Goal: Check status: Check status

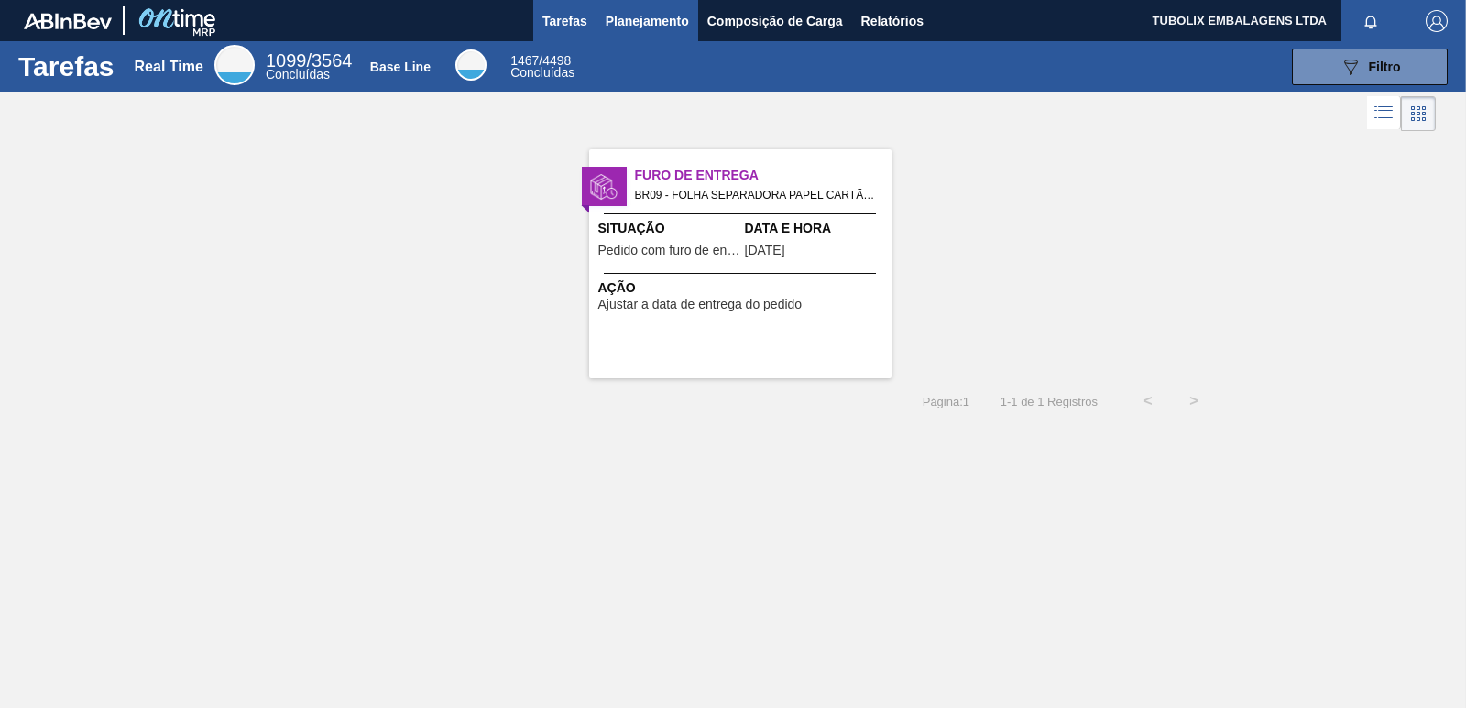
click at [633, 21] on span "Planejamento" at bounding box center [646, 21] width 83 height 22
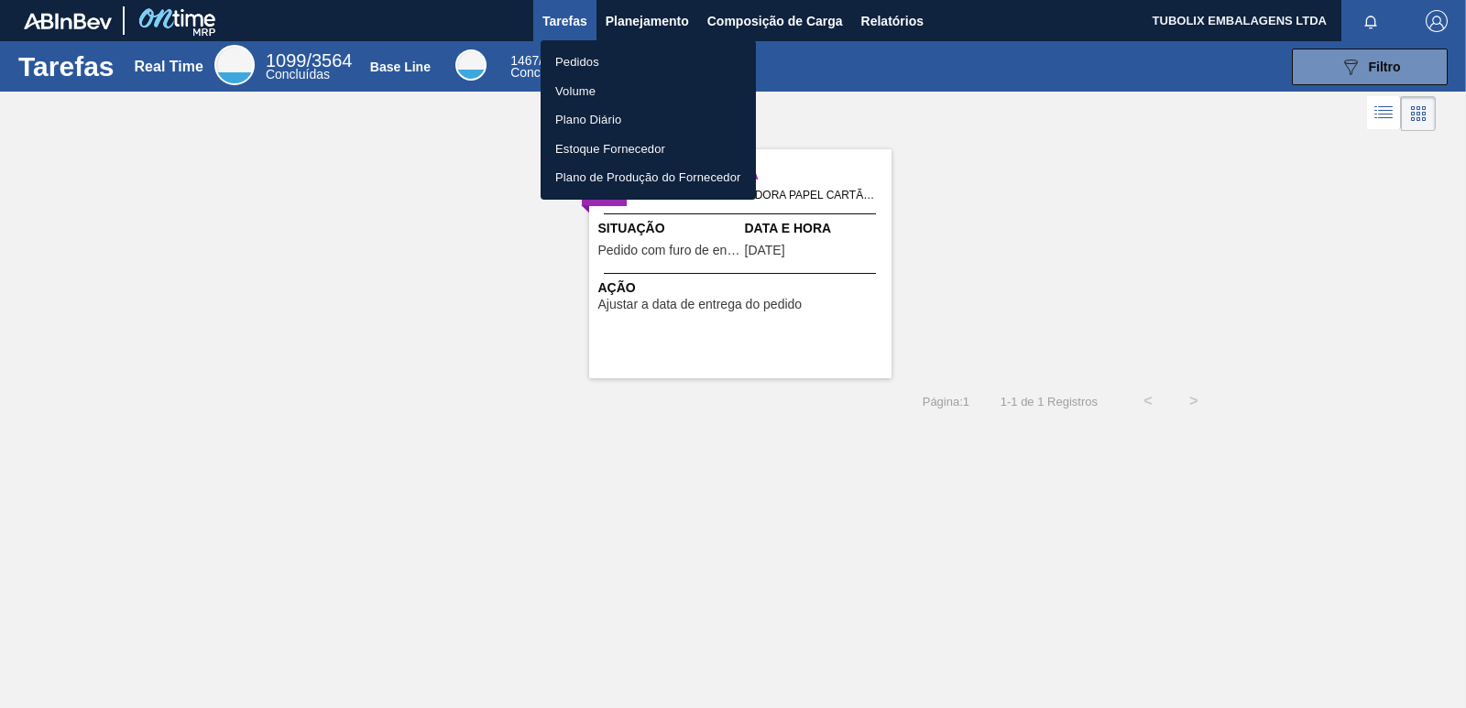
click at [582, 60] on li "Pedidos" at bounding box center [647, 62] width 215 height 29
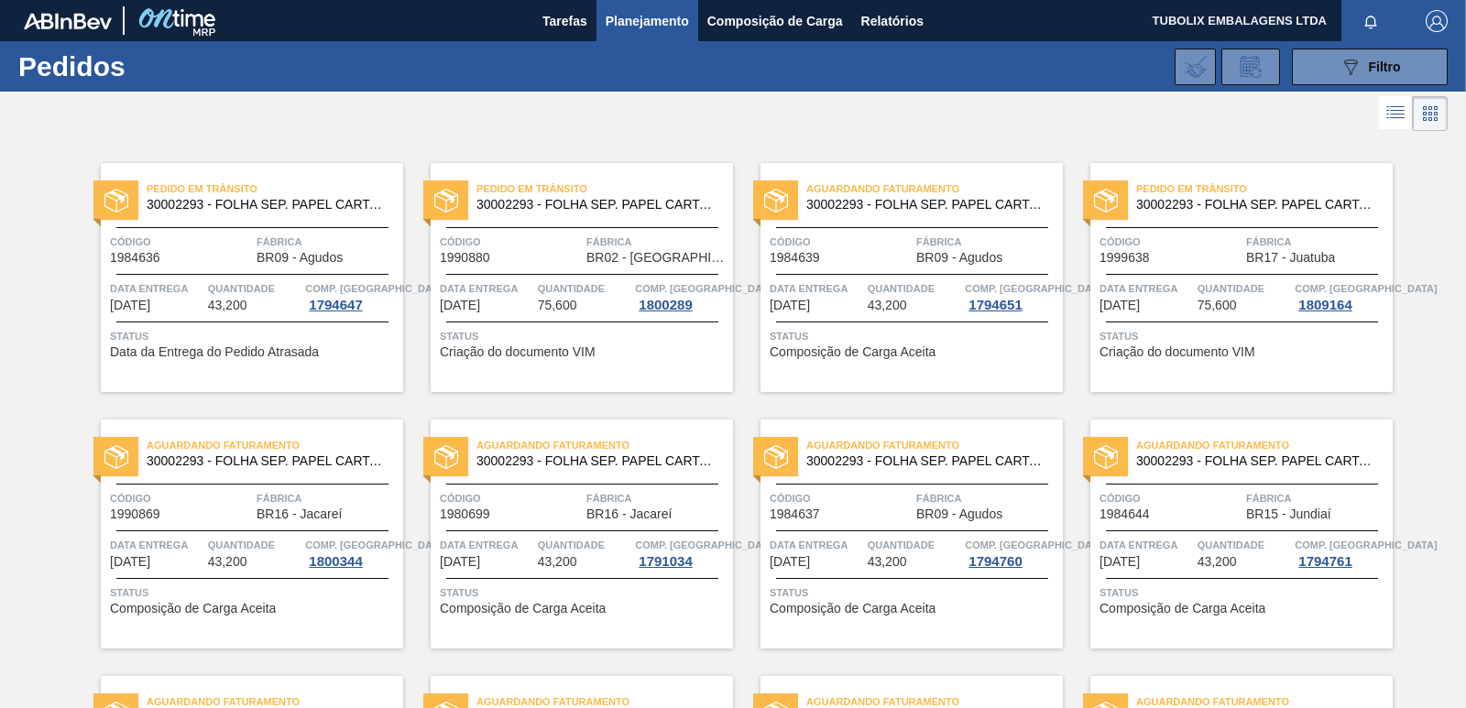
click at [658, 253] on span "BR02 - [GEOGRAPHIC_DATA]" at bounding box center [657, 258] width 142 height 14
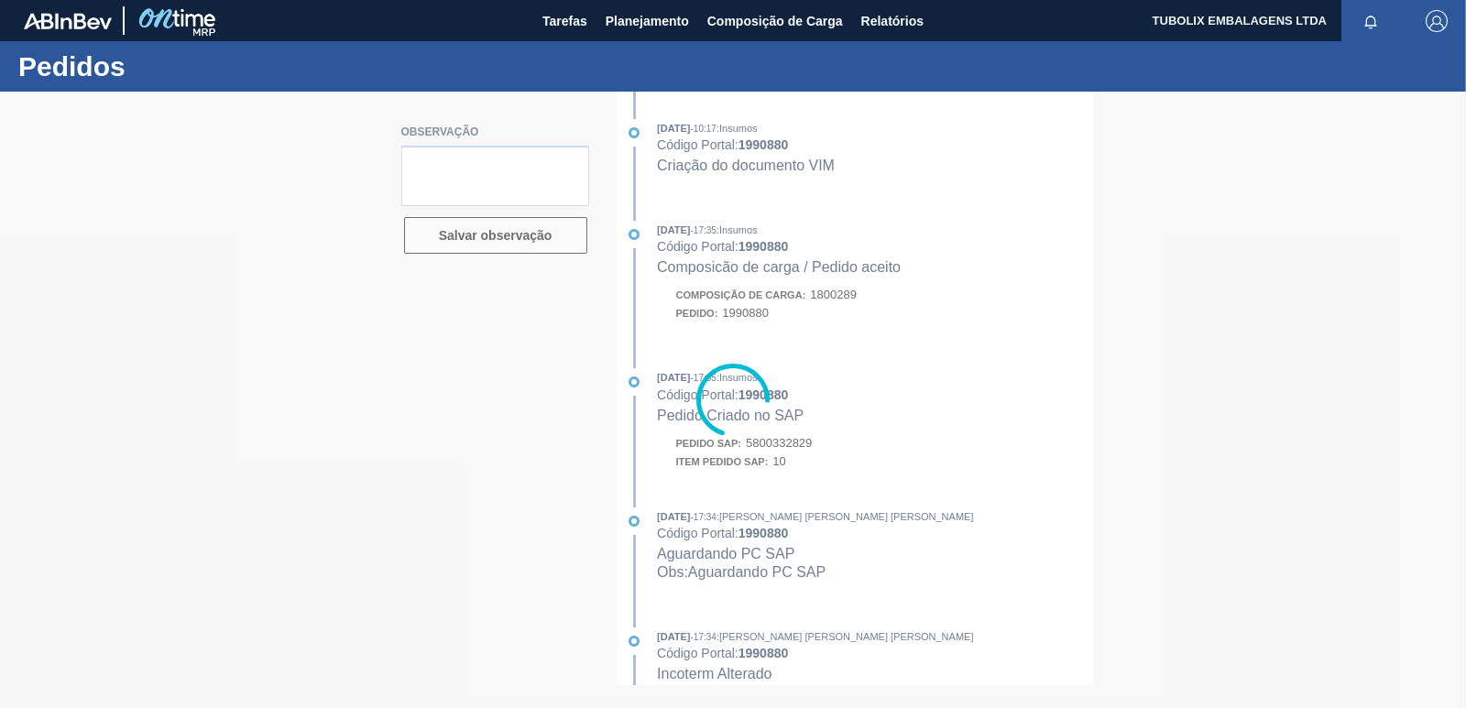
click at [802, 442] on div at bounding box center [733, 400] width 1466 height 616
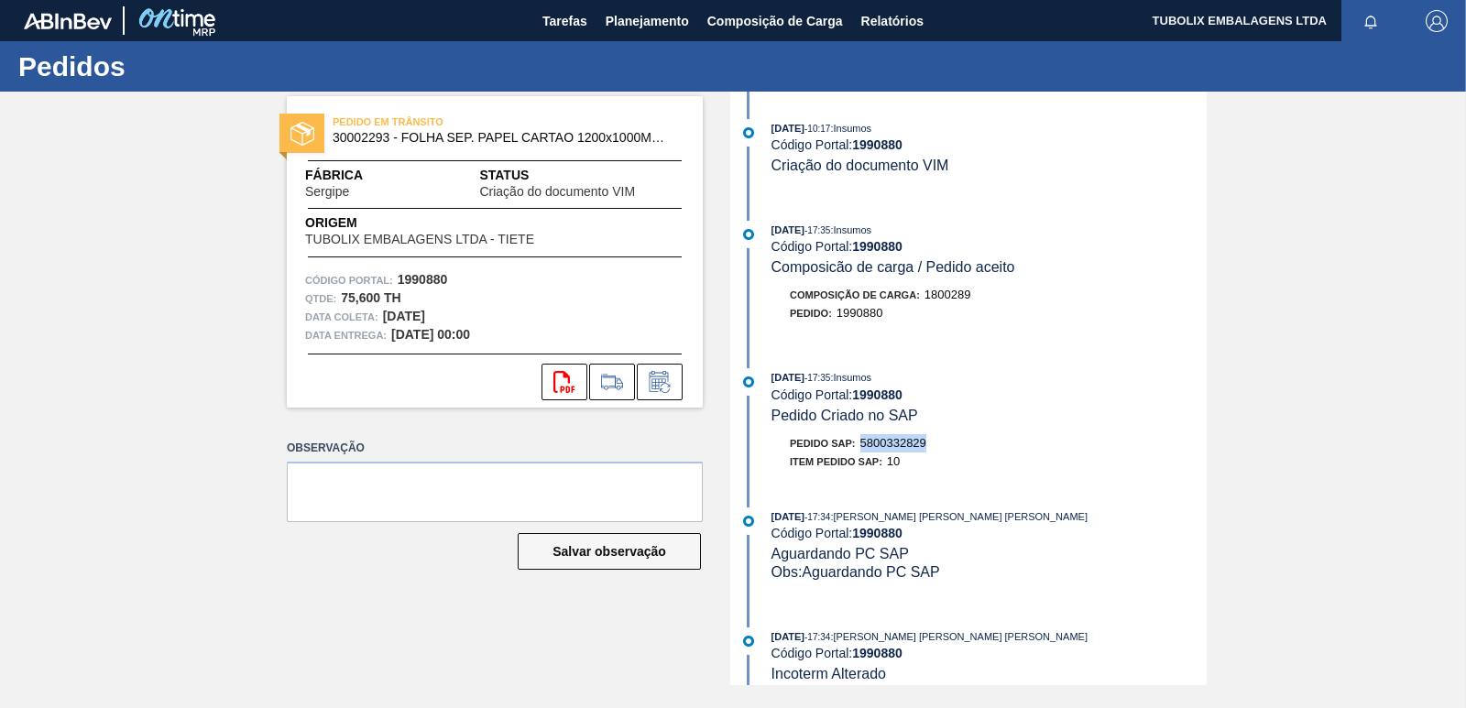
drag, startPoint x: 864, startPoint y: 440, endPoint x: 931, endPoint y: 449, distance: 67.5
click at [931, 449] on div "Pedido SAP: 5800332829" at bounding box center [988, 443] width 435 height 18
copy span "5800332829"
click at [629, 17] on span "Planejamento" at bounding box center [646, 21] width 83 height 22
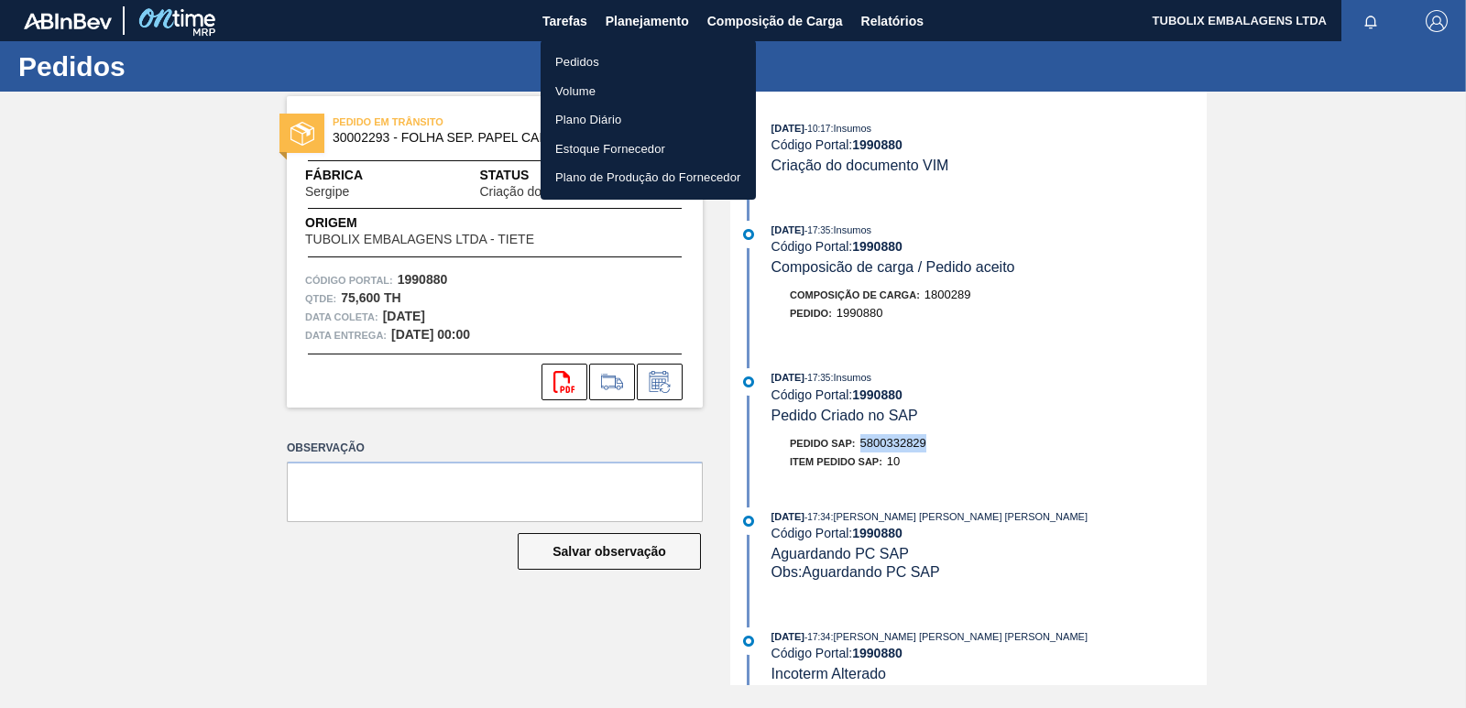
click at [583, 56] on li "Pedidos" at bounding box center [647, 62] width 215 height 29
